Goal: Check status

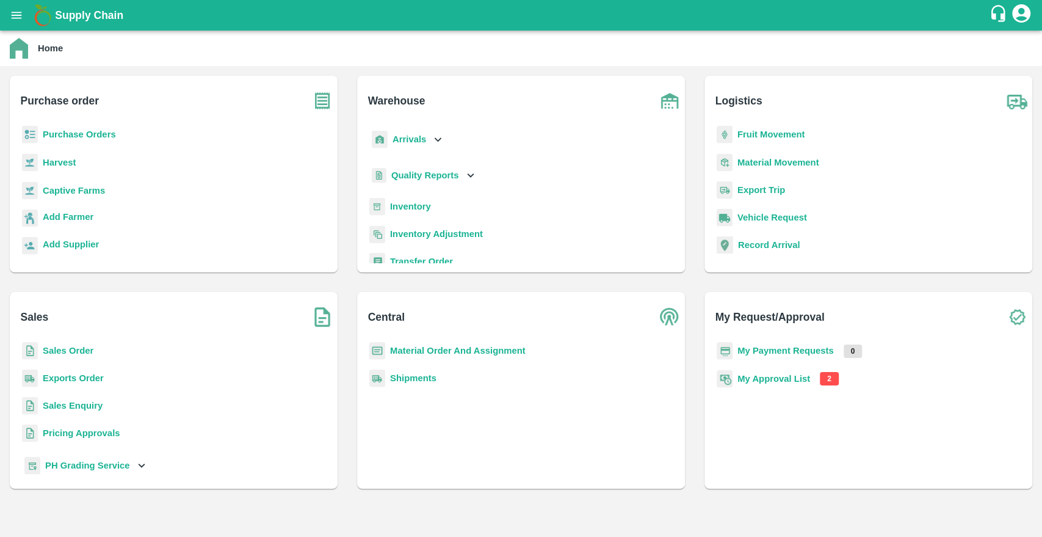
click at [738, 376] on b "My Approval List" at bounding box center [774, 379] width 73 height 10
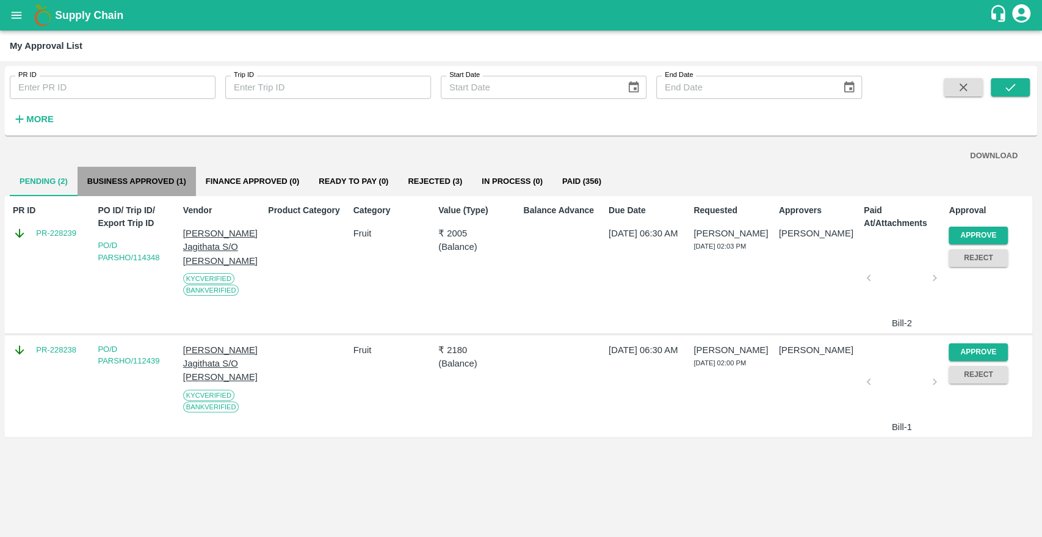
click at [150, 190] on button "Business Approved (1)" at bounding box center [137, 181] width 118 height 29
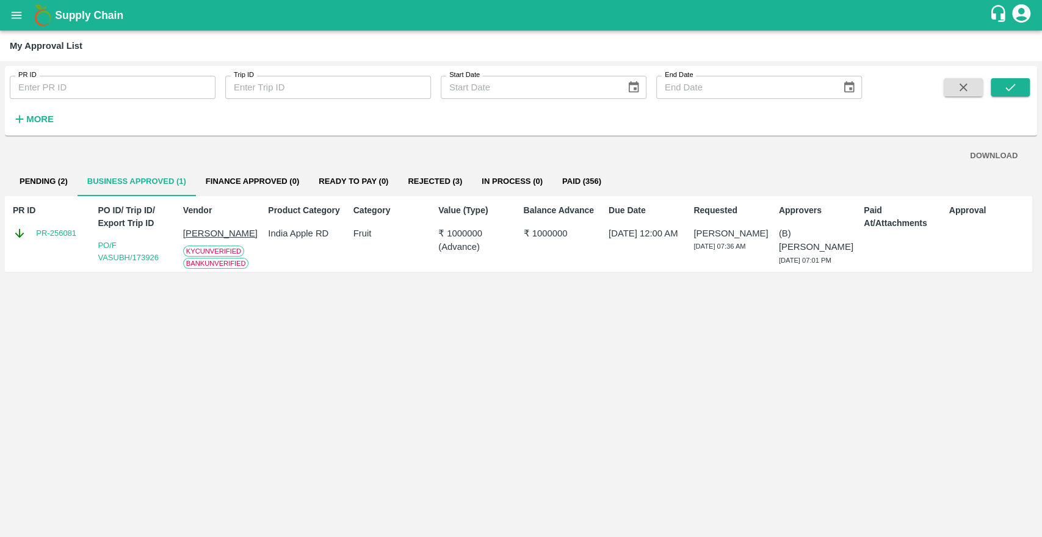
click at [58, 252] on div "PR ID PR-256081" at bounding box center [50, 234] width 85 height 70
copy link "256081"
